Goal: Task Accomplishment & Management: Manage account settings

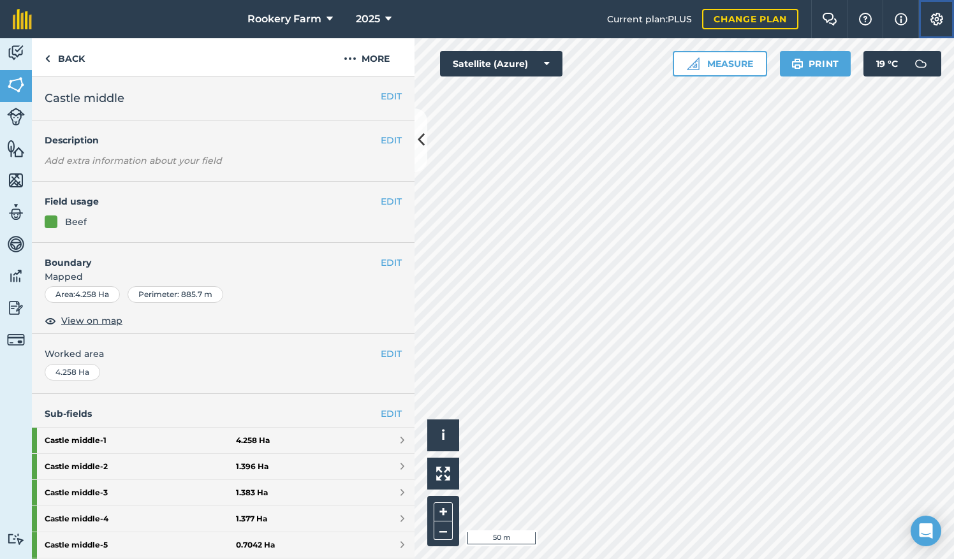
click at [938, 20] on img at bounding box center [936, 19] width 15 height 13
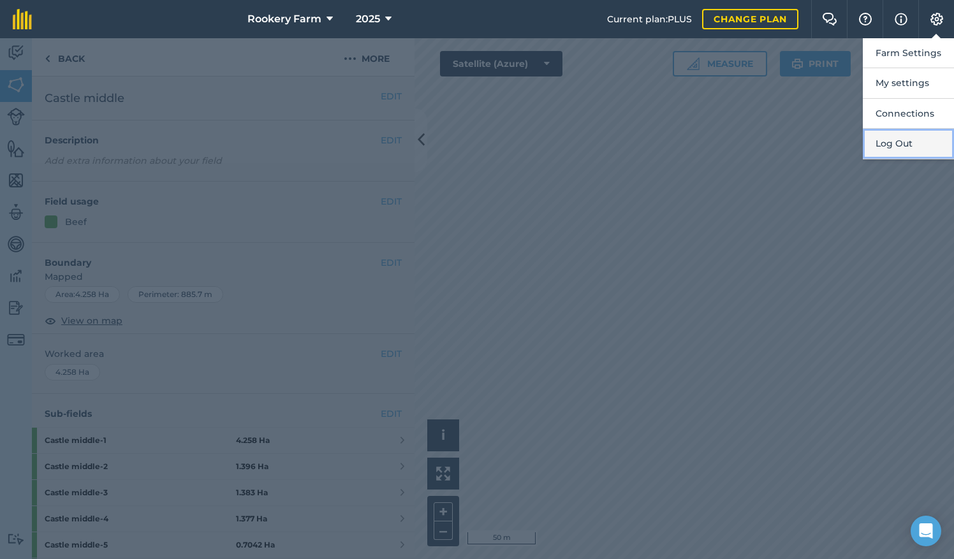
click at [909, 148] on button "Log Out" at bounding box center [908, 144] width 91 height 30
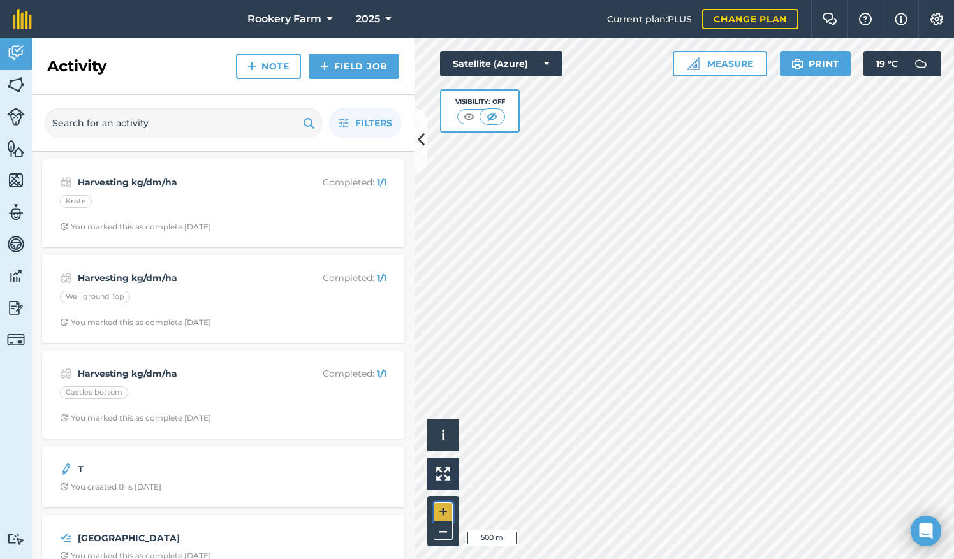
click at [440, 510] on button "+" at bounding box center [443, 512] width 19 height 19
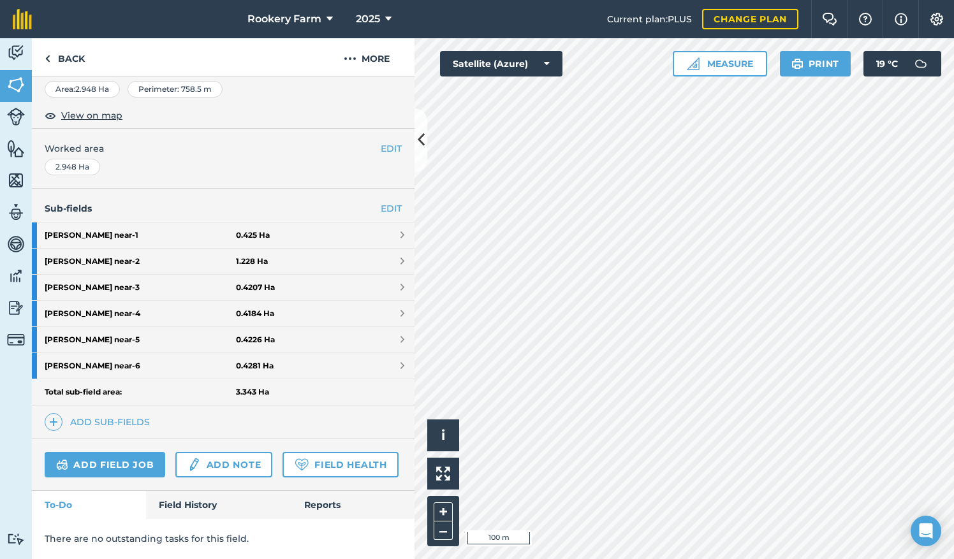
scroll to position [221, 0]
